Goal: Information Seeking & Learning: Understand process/instructions

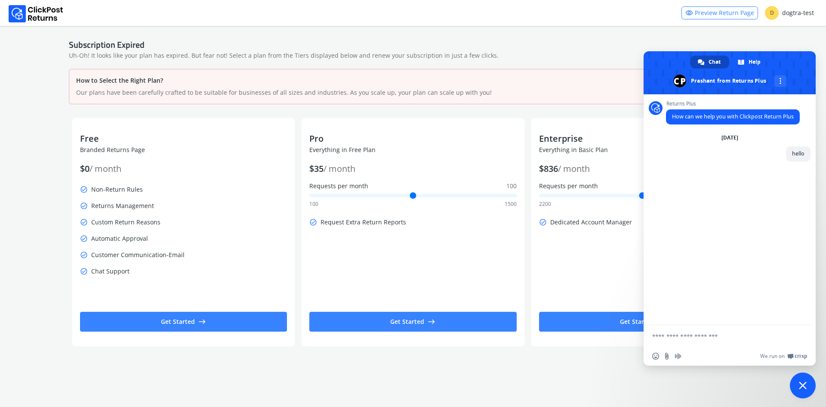
click at [715, 330] on form at bounding box center [720, 336] width 136 height 23
click at [714, 333] on textarea "Compose your message..." at bounding box center [720, 336] width 136 height 8
type textarea "*******"
click at [42, 17] on img at bounding box center [36, 13] width 55 height 17
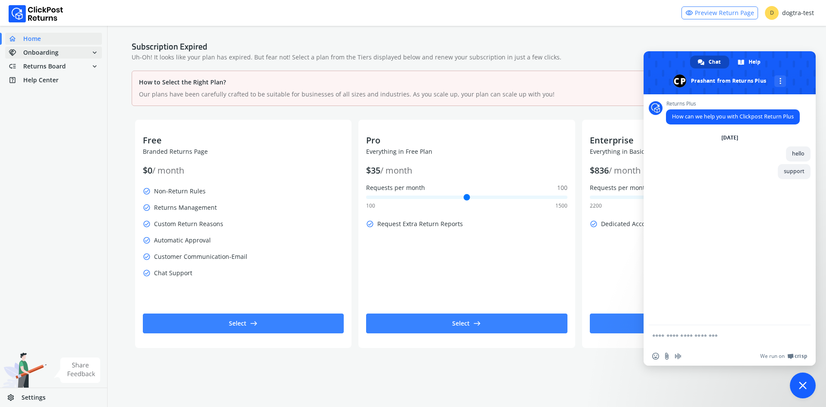
click at [48, 57] on span "handshake Onboarding" at bounding box center [34, 52] width 50 height 12
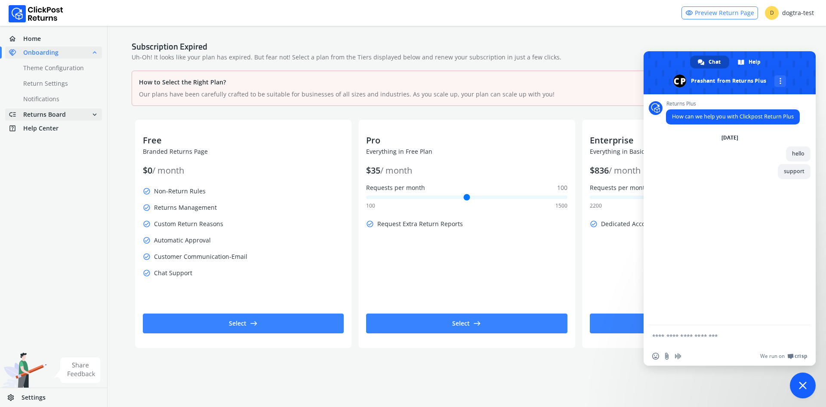
click at [51, 111] on span "Returns Board" at bounding box center [44, 114] width 43 height 9
click at [45, 108] on link "done Analytics" at bounding box center [58, 113] width 107 height 12
click at [44, 109] on link "done Analytics" at bounding box center [58, 113] width 107 height 12
click at [713, 78] on span at bounding box center [730, 72] width 172 height 43
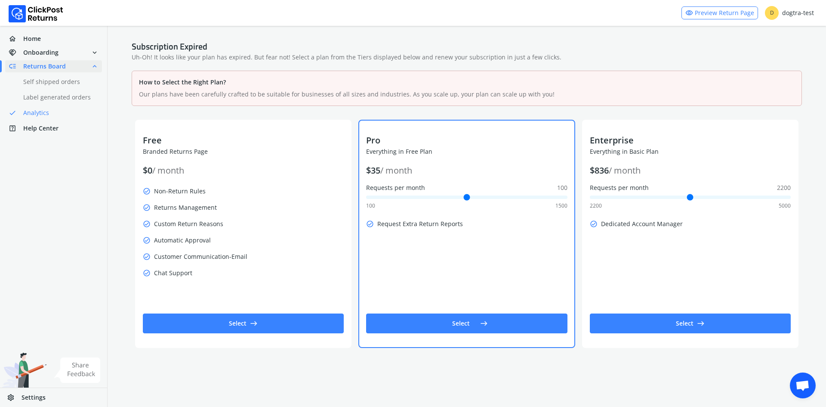
click at [485, 323] on span "east" at bounding box center [484, 323] width 8 height 12
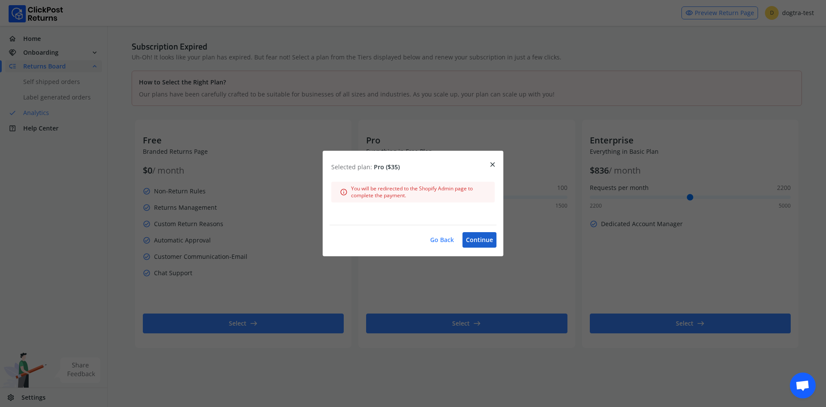
click at [477, 237] on button "Continue" at bounding box center [480, 239] width 34 height 15
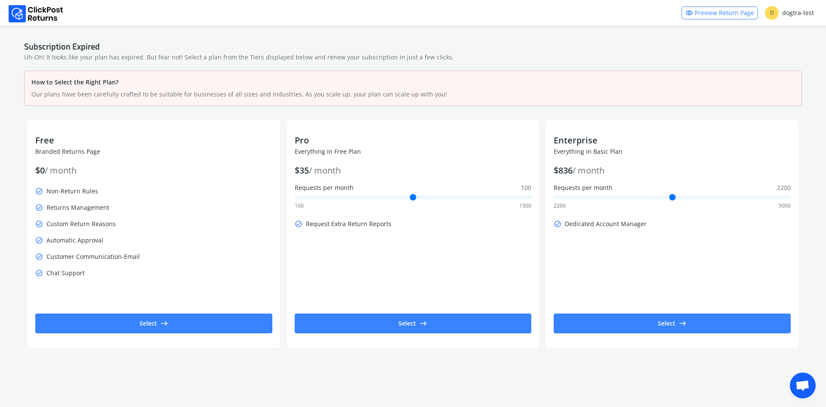
click at [247, 90] on div "How to Select the Right Plan? Our plans have been carefully crafted to be suita…" at bounding box center [413, 88] width 764 height 21
click at [801, 385] on span "Open chat" at bounding box center [803, 386] width 14 height 12
